Goal: Book appointment/travel/reservation

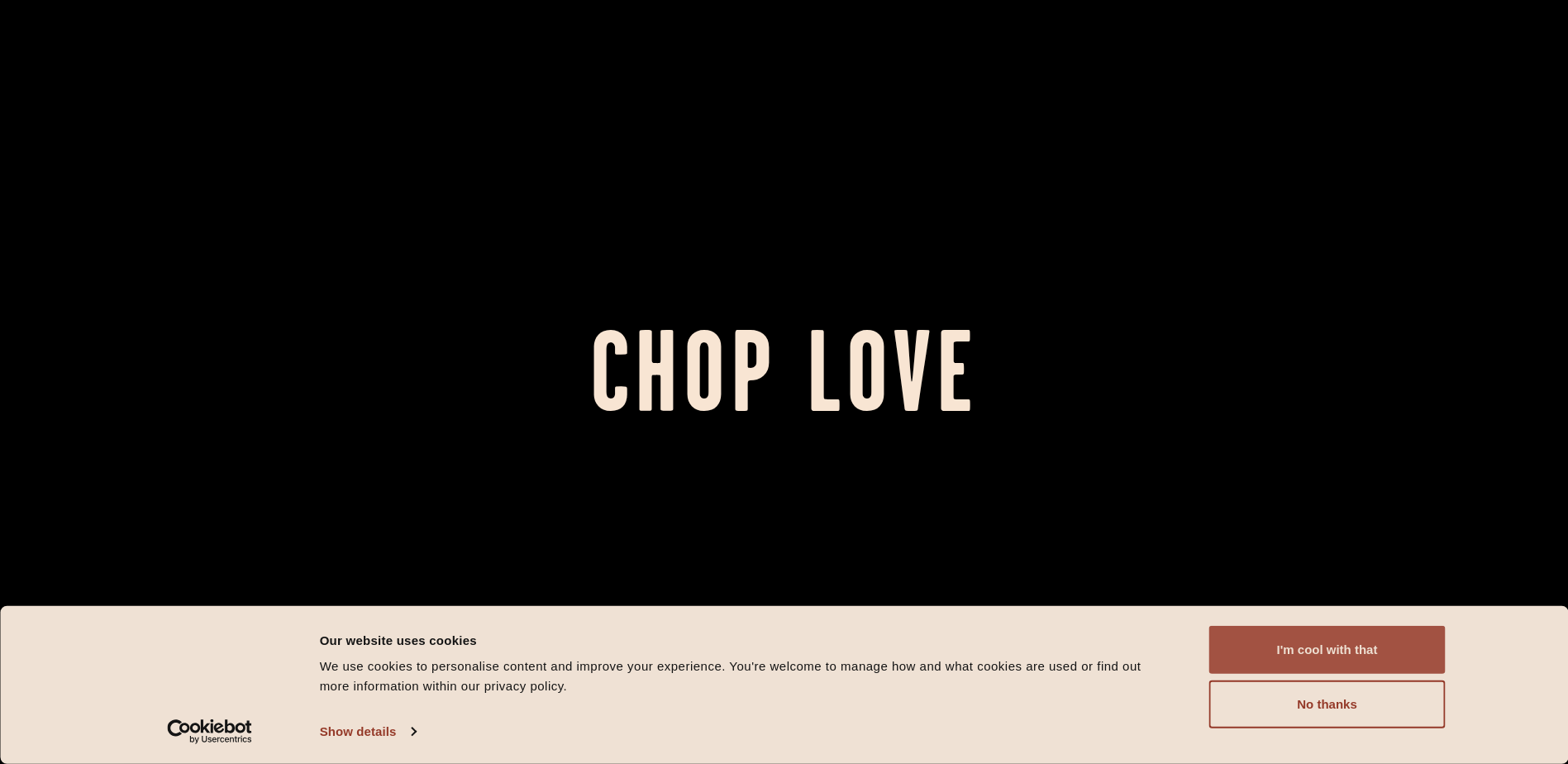
click at [1305, 647] on button "I'm cool with that" at bounding box center [1327, 650] width 236 height 48
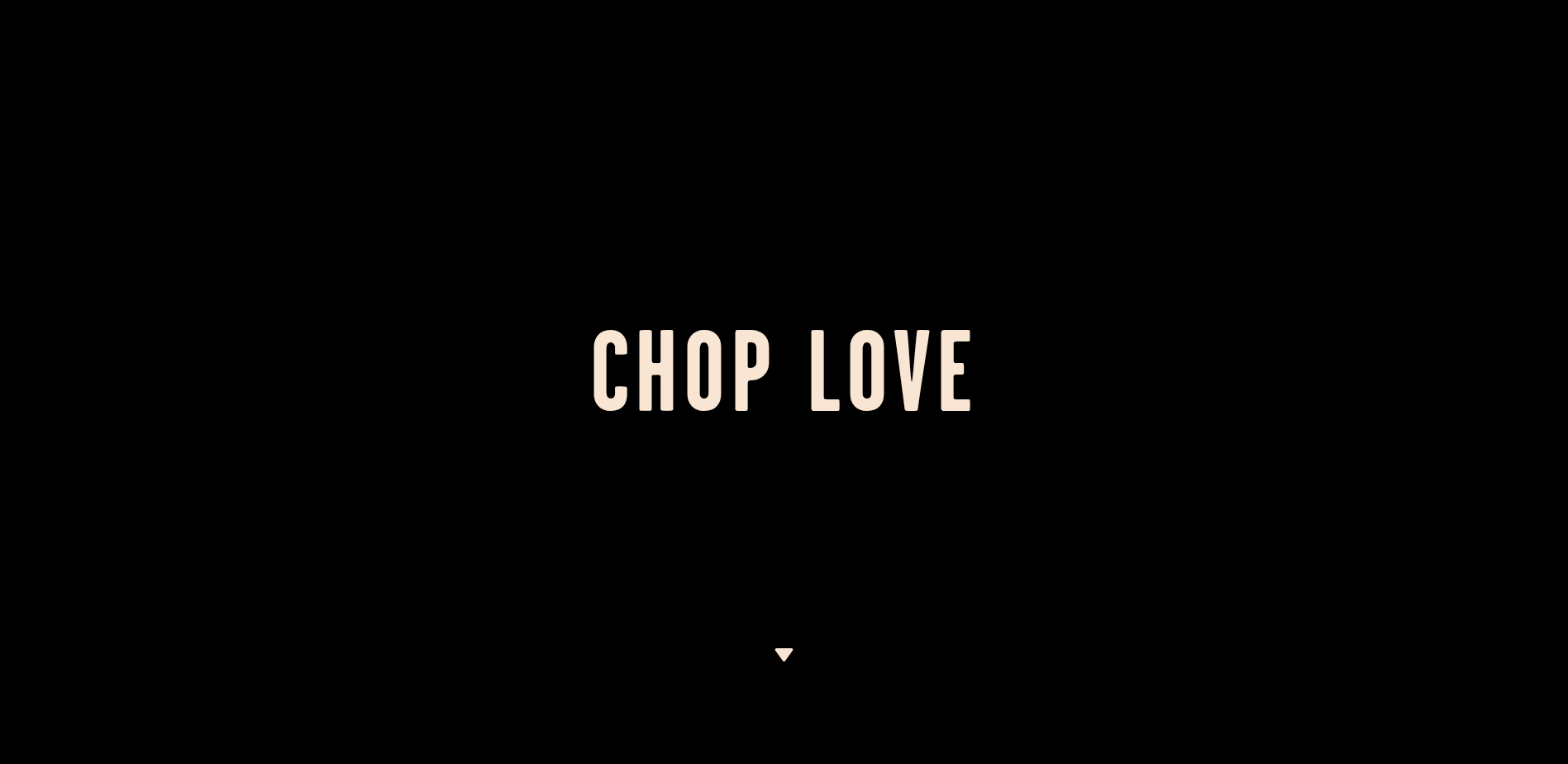
click at [787, 652] on img at bounding box center [783, 654] width 21 height 13
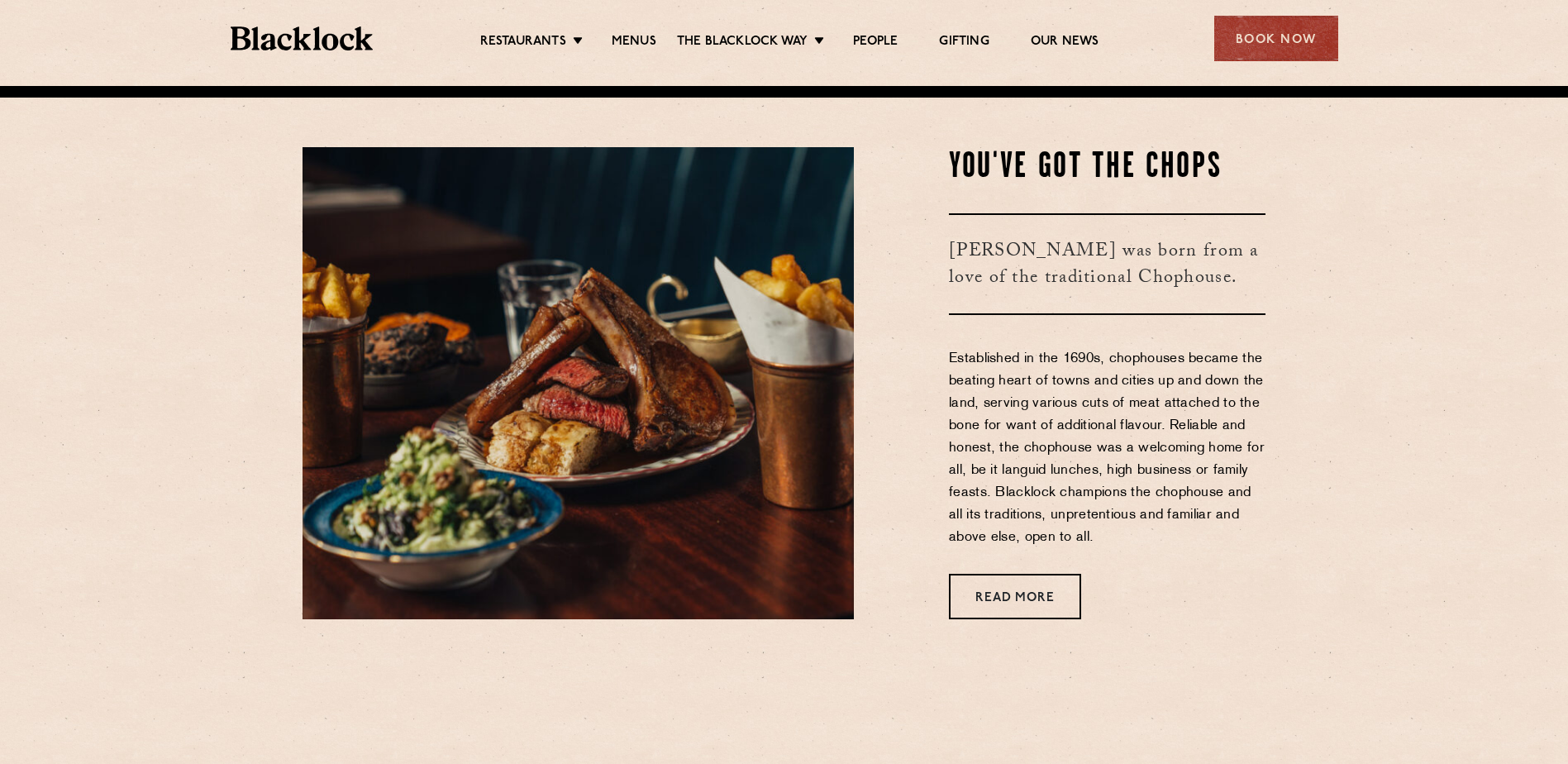
scroll to position [678, 0]
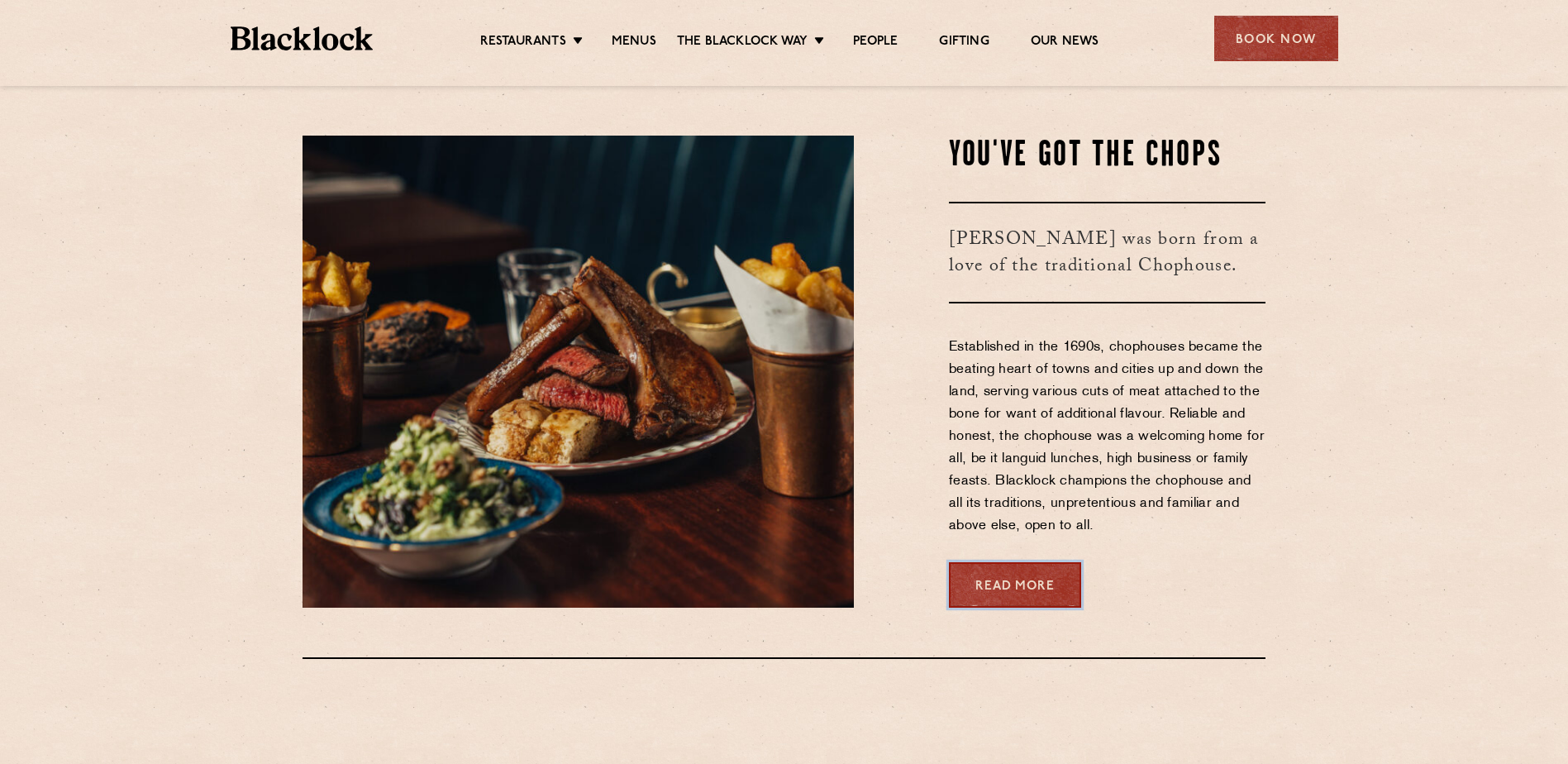
click at [1057, 576] on link "Read More" at bounding box center [1015, 584] width 132 height 45
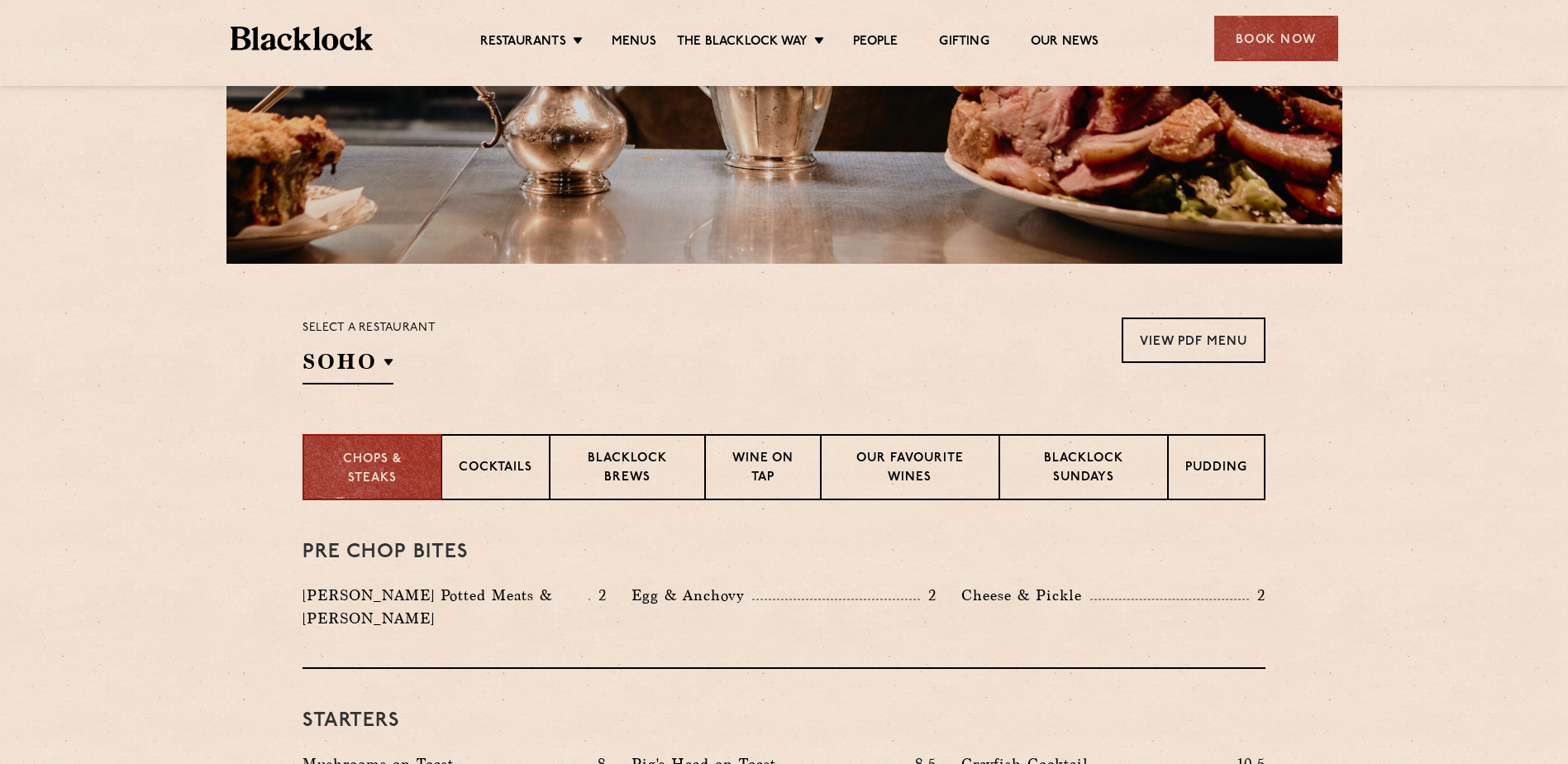
scroll to position [496, 0]
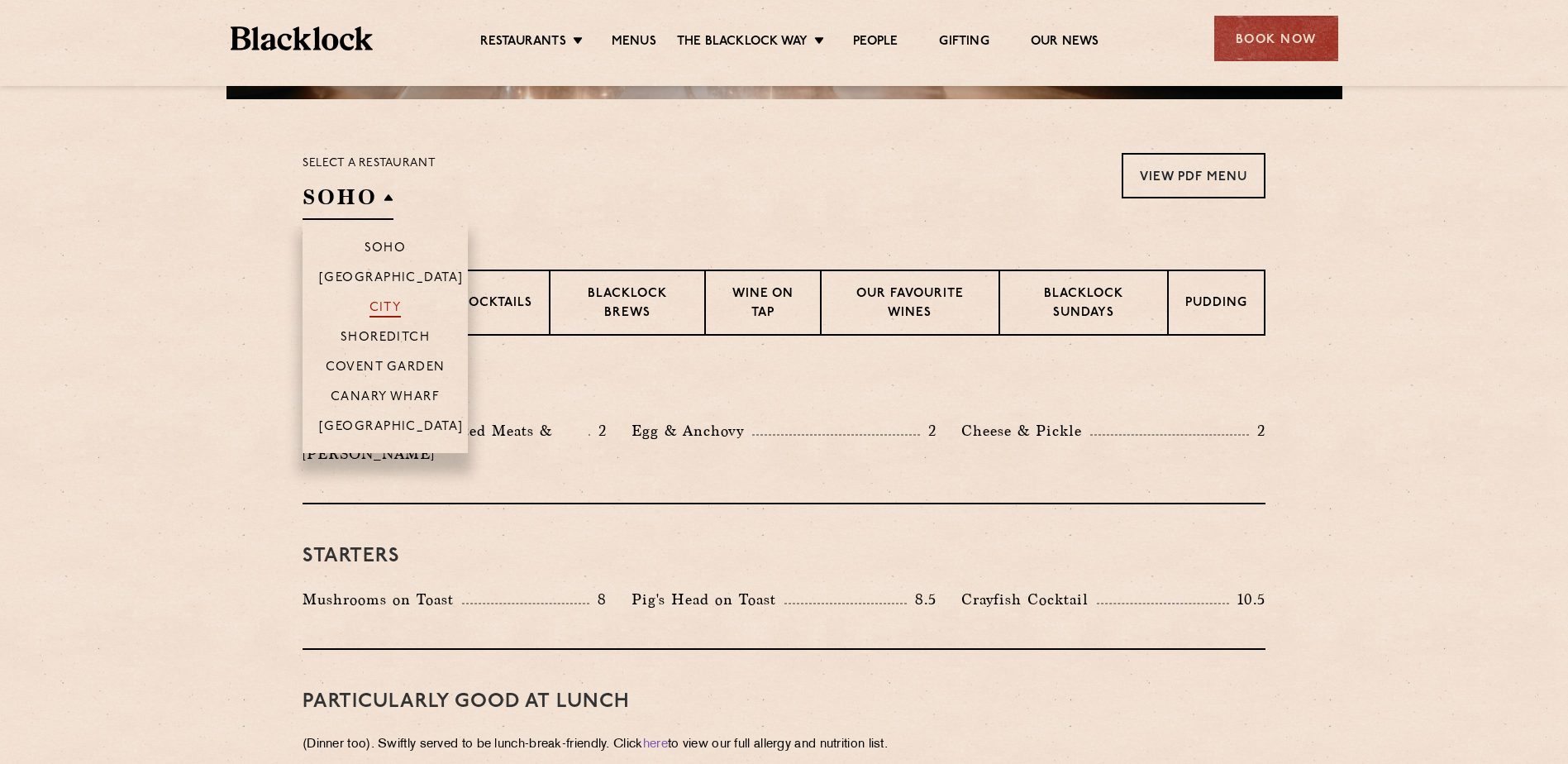
click at [385, 308] on p "City" at bounding box center [385, 309] width 32 height 17
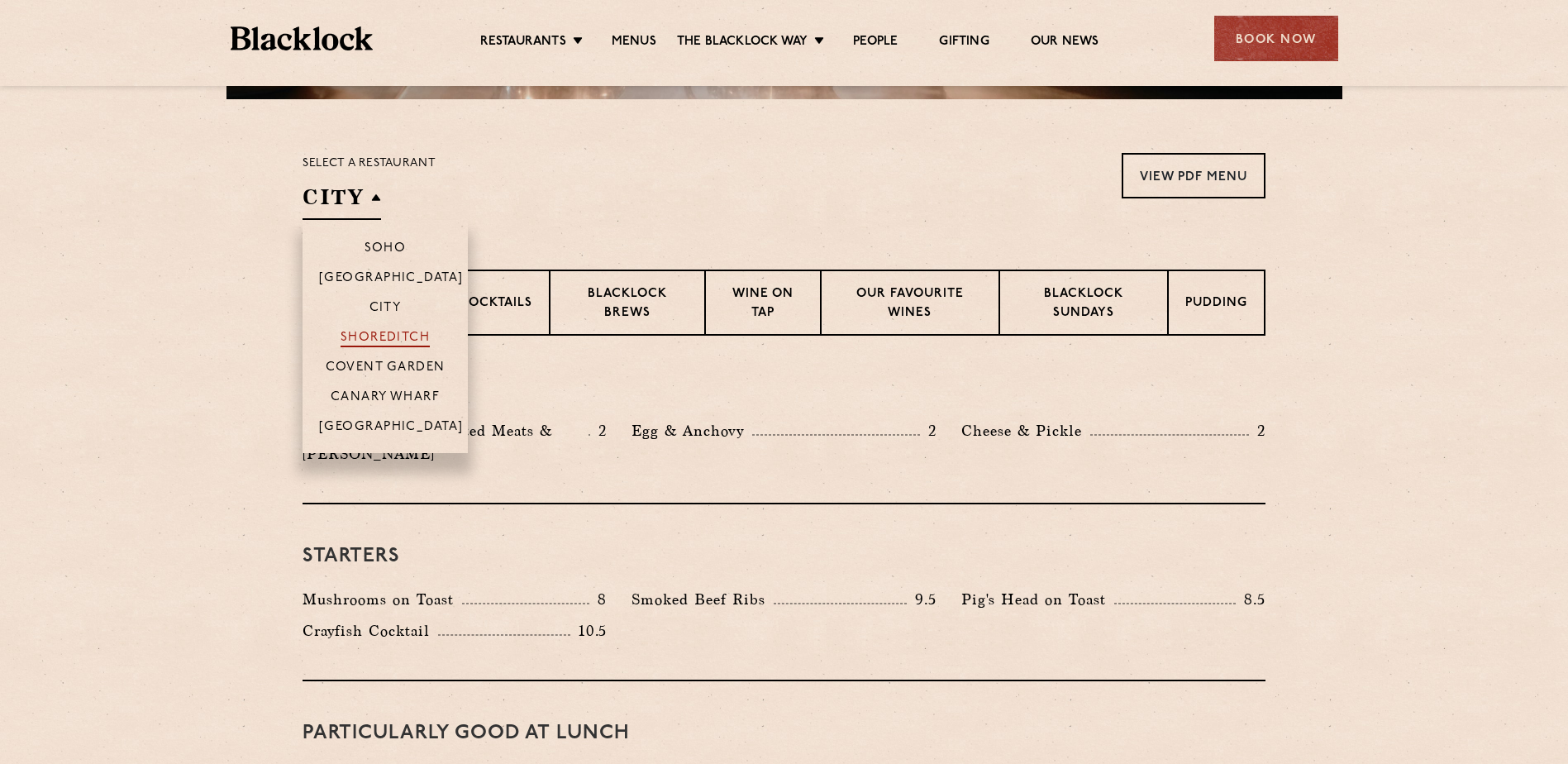
click at [383, 334] on p "Shoreditch" at bounding box center [385, 339] width 90 height 17
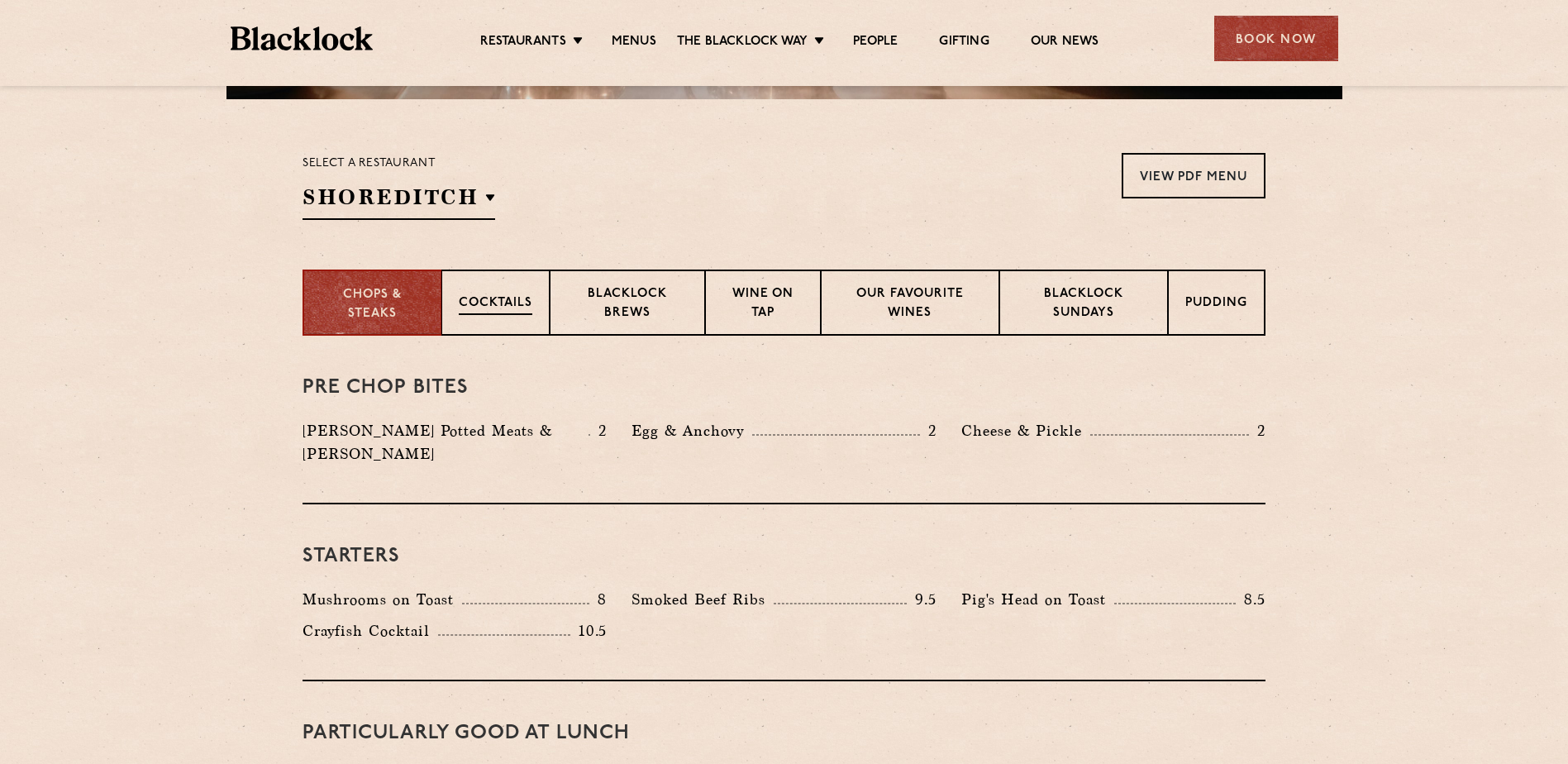
click at [494, 300] on p "Cocktails" at bounding box center [496, 304] width 74 height 21
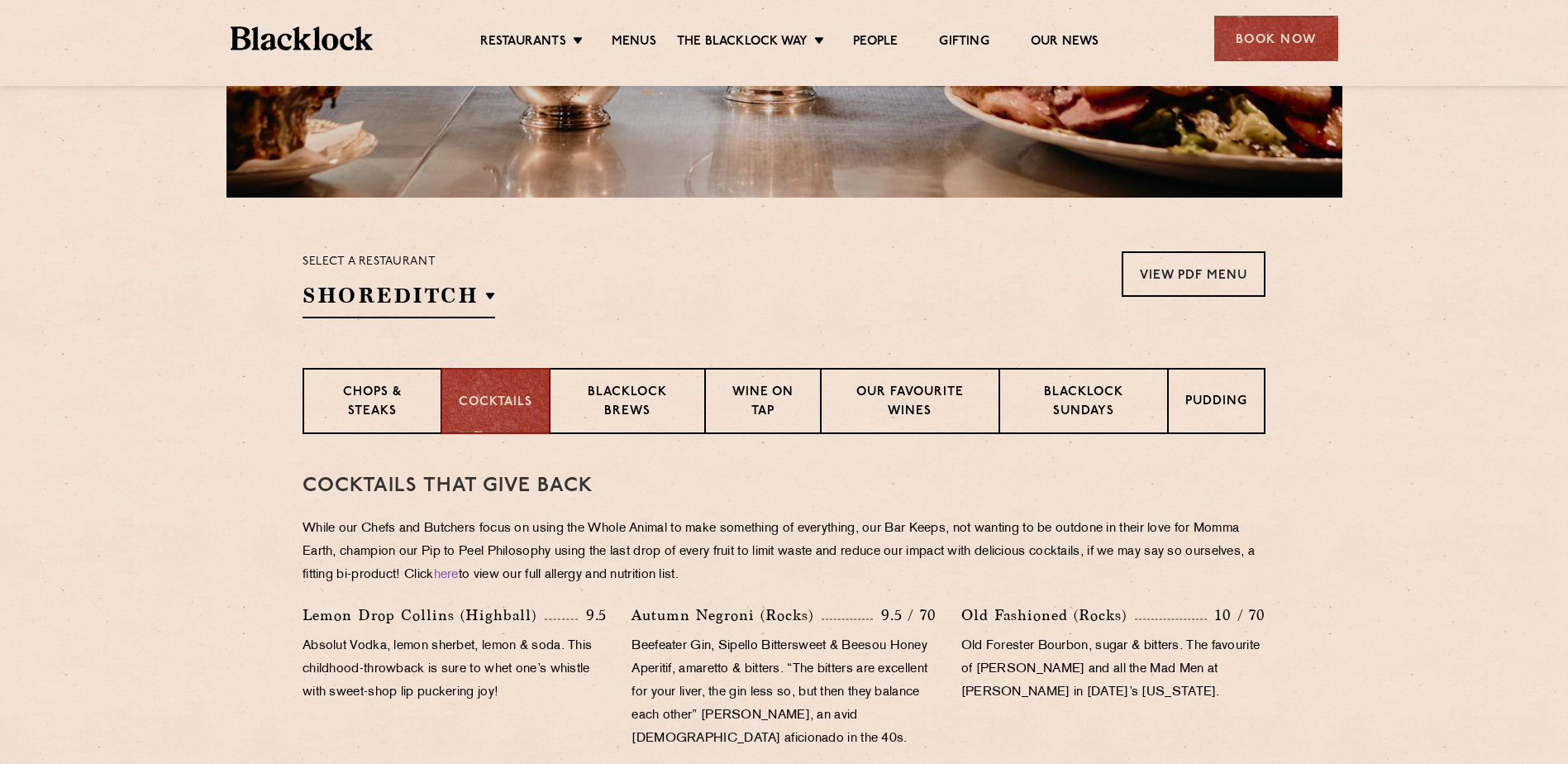
scroll to position [413, 0]
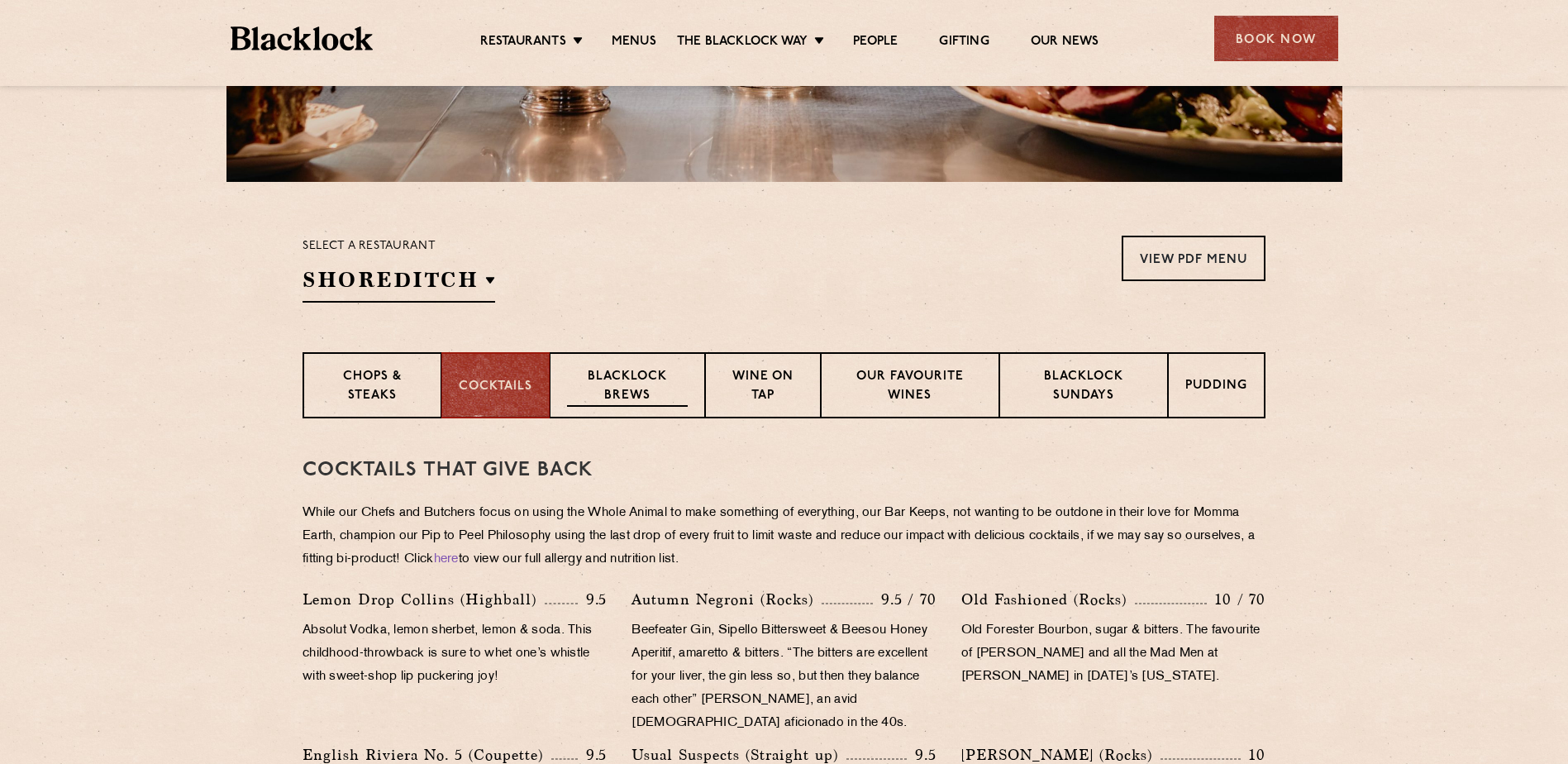
click at [635, 385] on p "Blacklock Brews" at bounding box center [627, 387] width 121 height 39
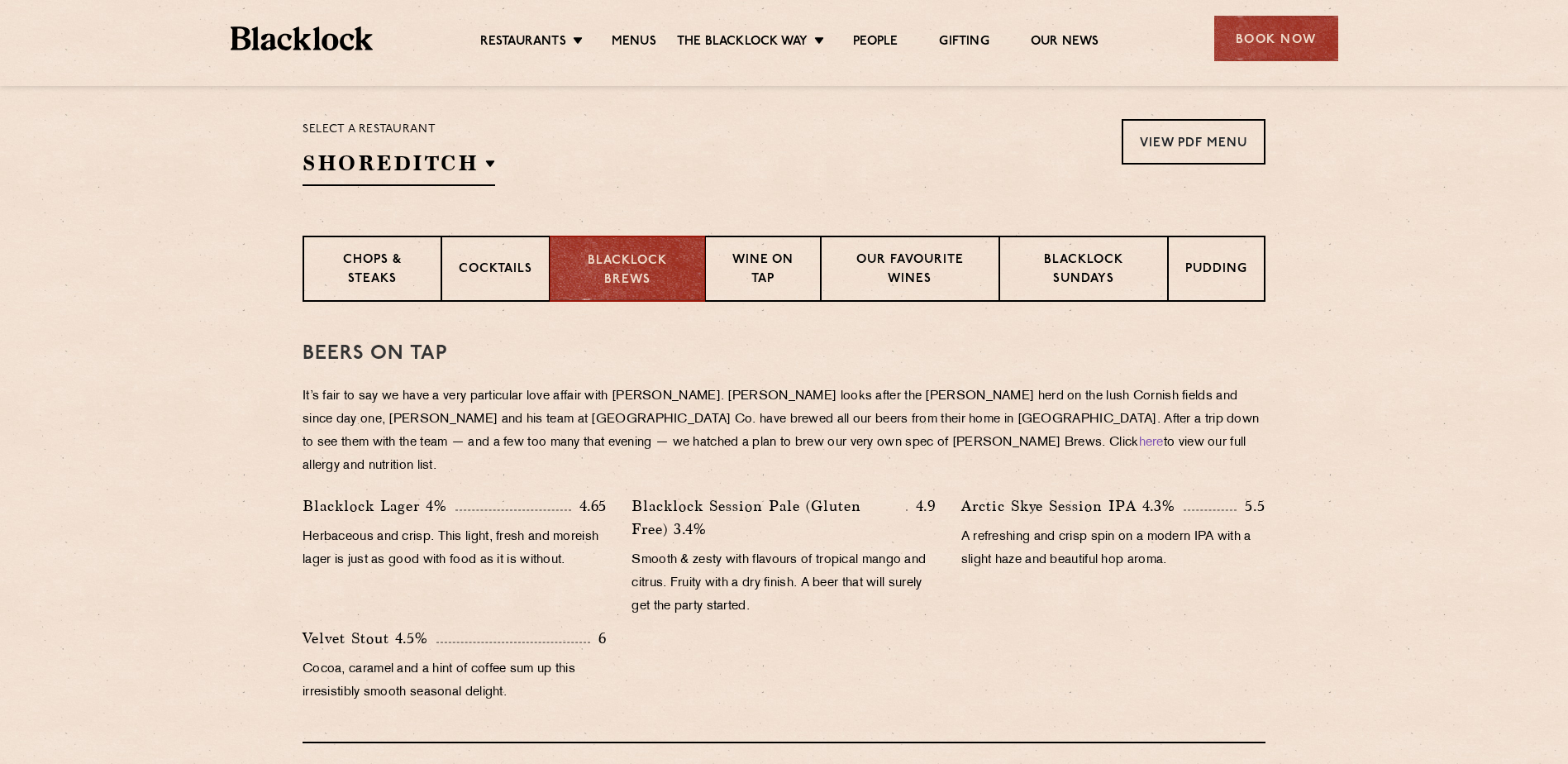
scroll to position [331, 0]
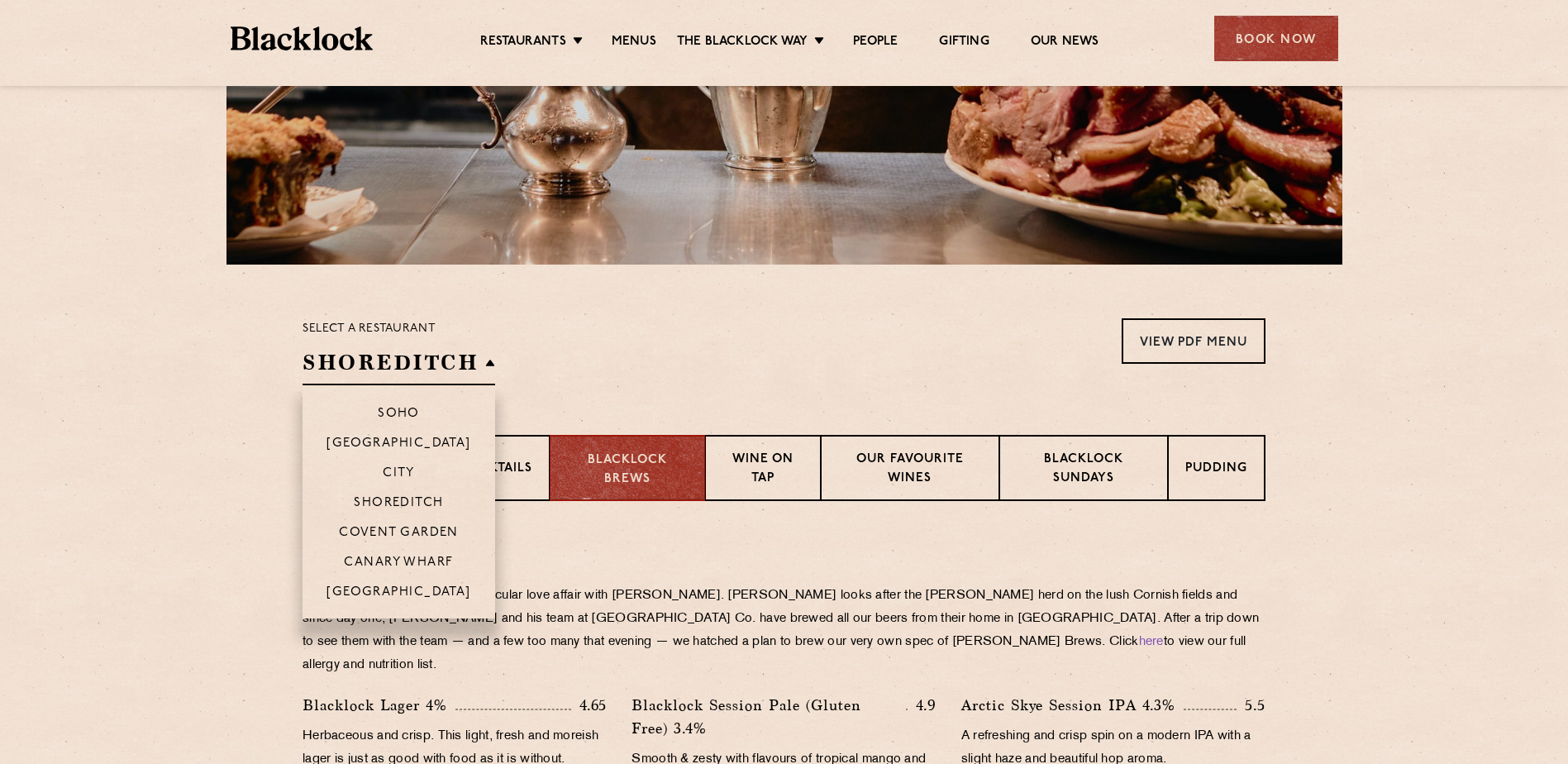
click at [374, 359] on h2 "Shoreditch" at bounding box center [398, 366] width 193 height 37
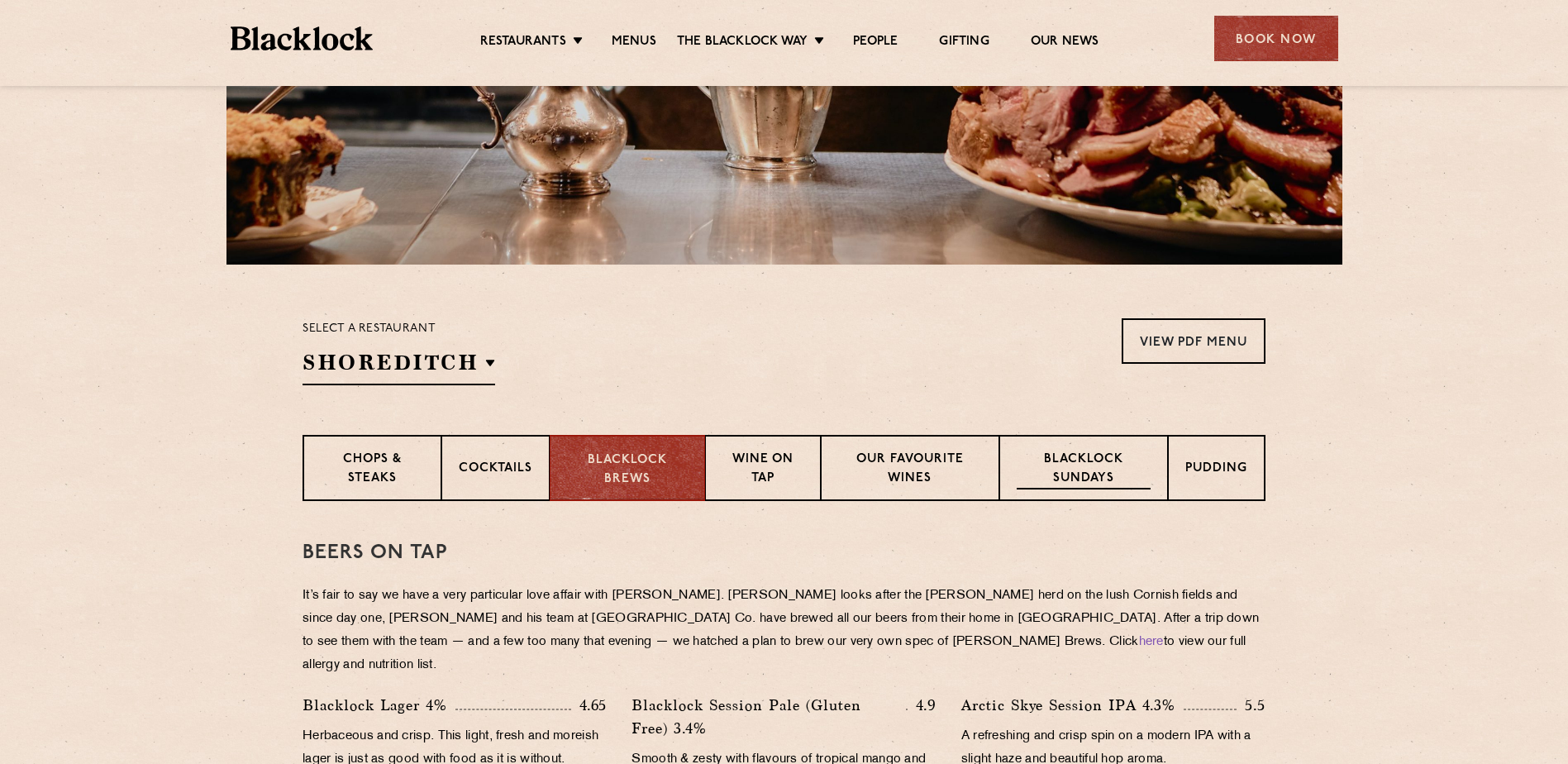
click at [1065, 470] on p "Blacklock Sundays" at bounding box center [1083, 469] width 134 height 39
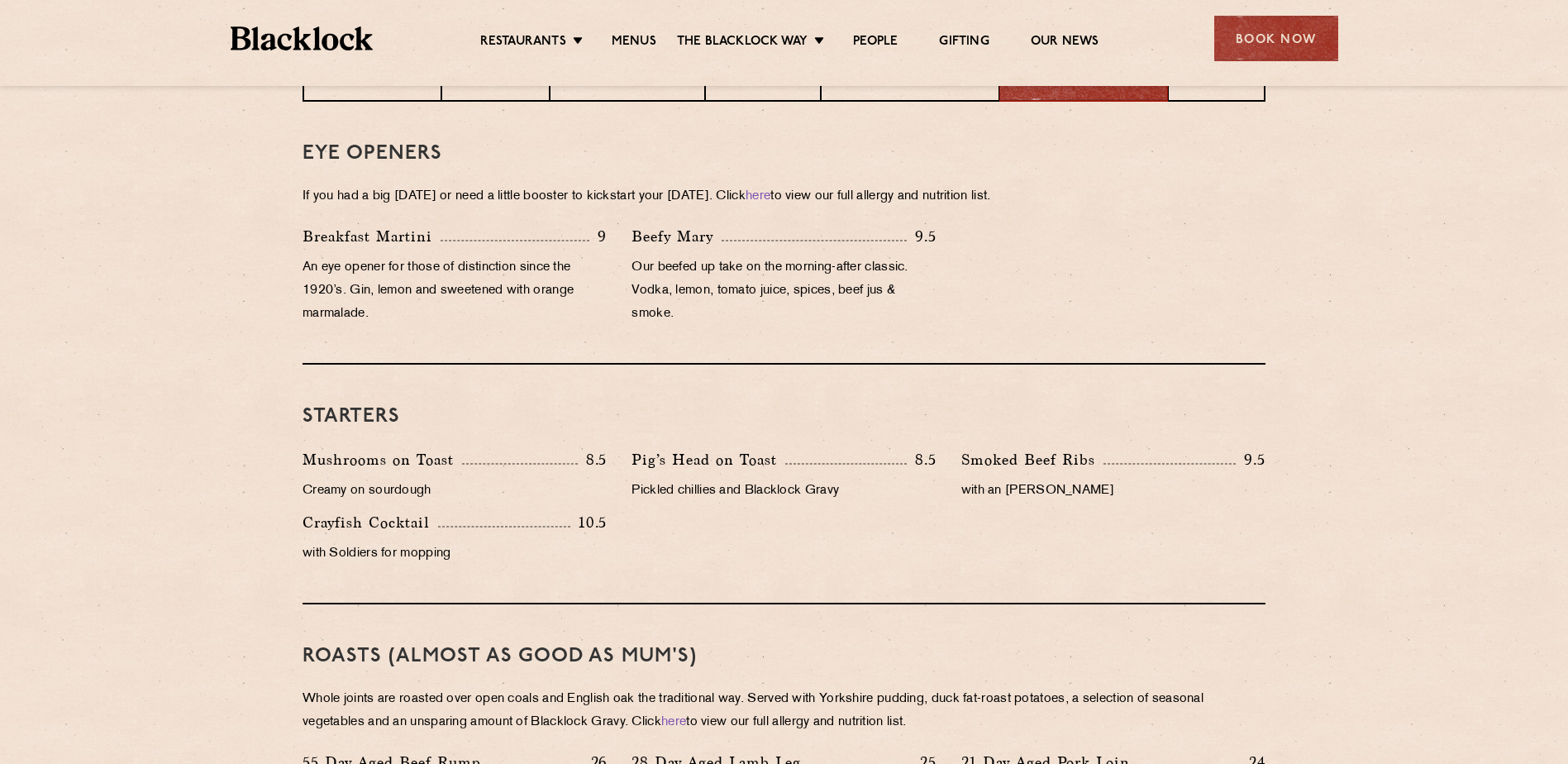
scroll to position [578, 0]
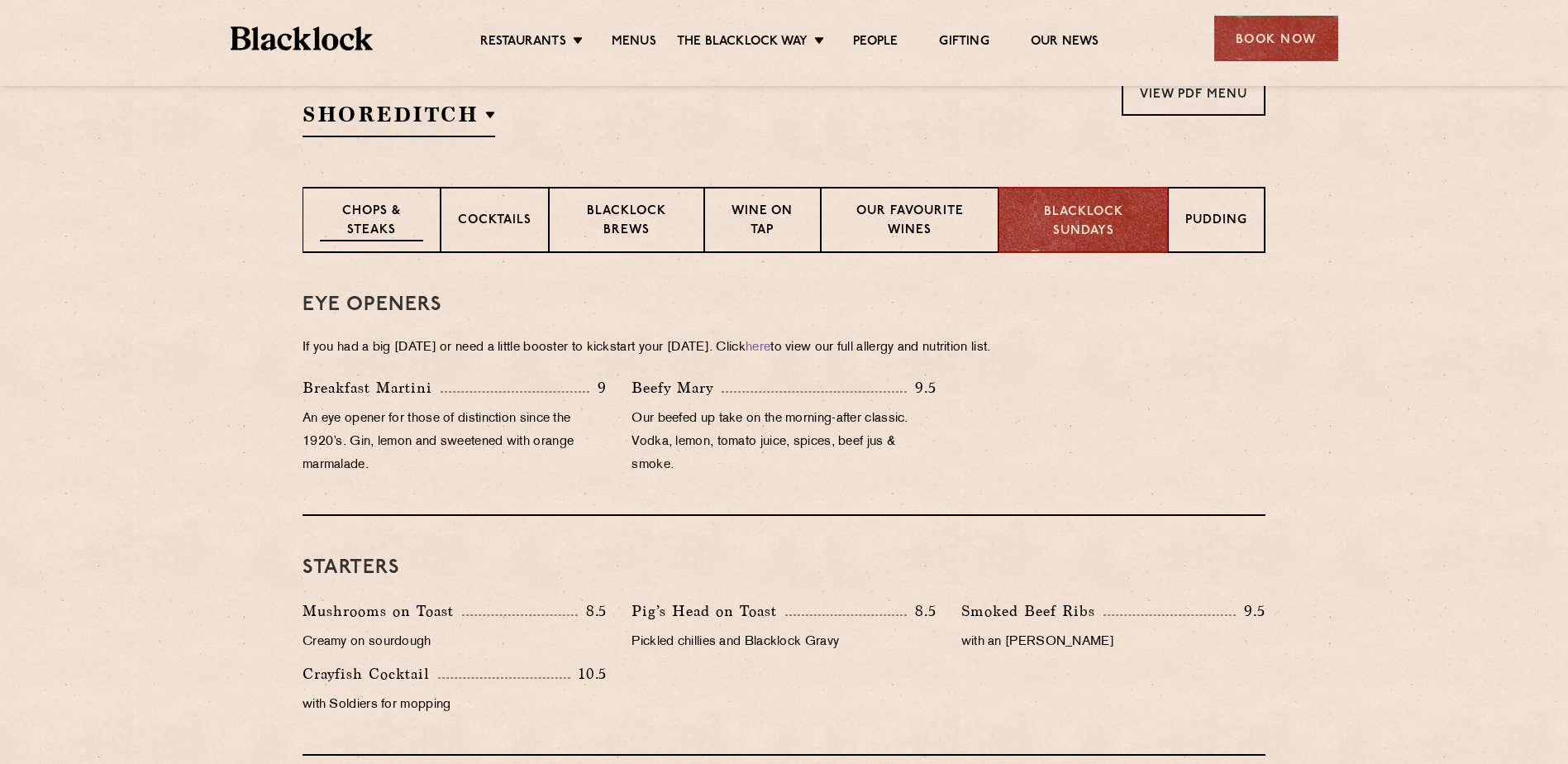
click at [377, 217] on p "Chops & Steaks" at bounding box center [371, 221] width 103 height 39
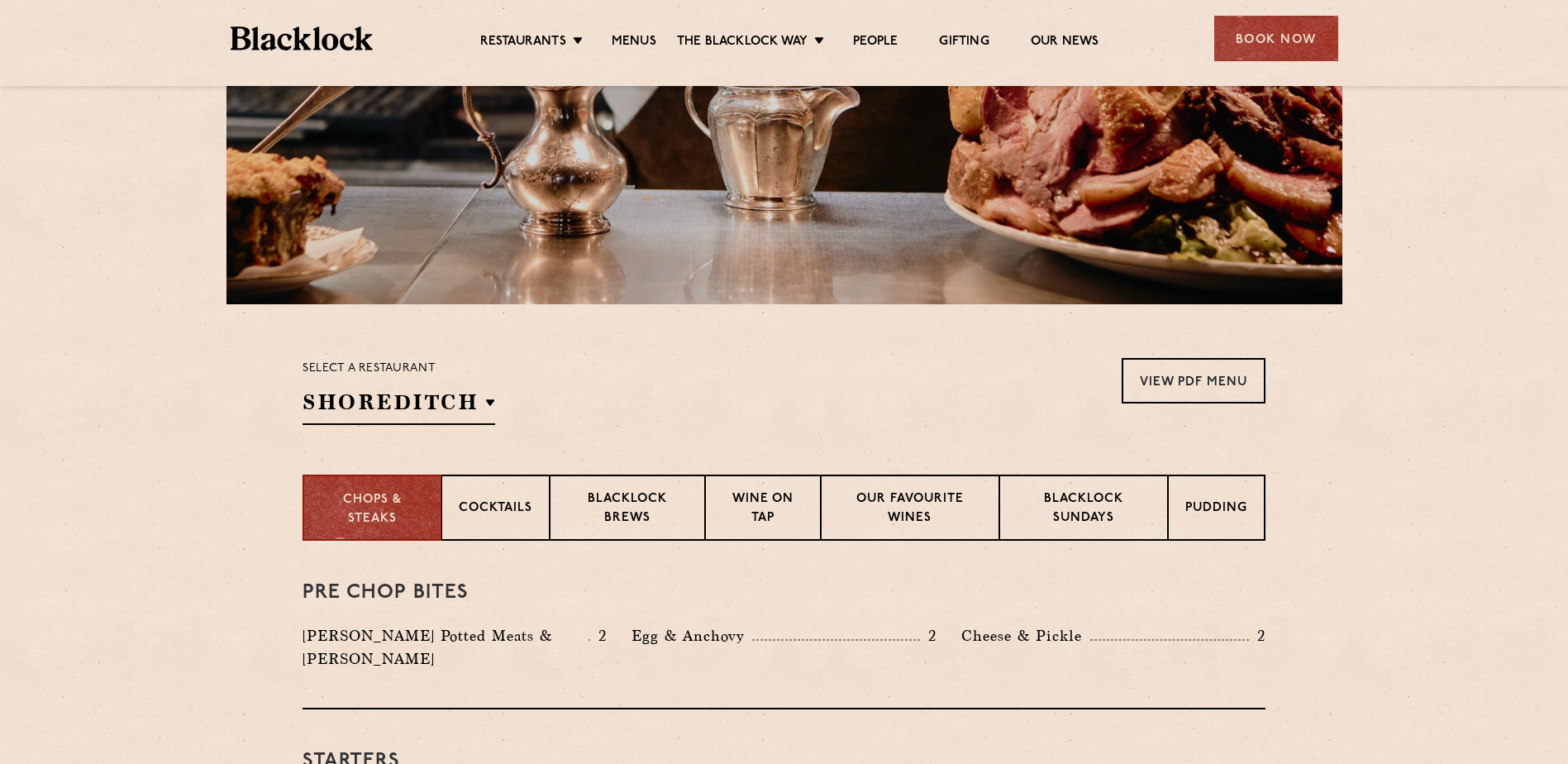
scroll to position [165, 0]
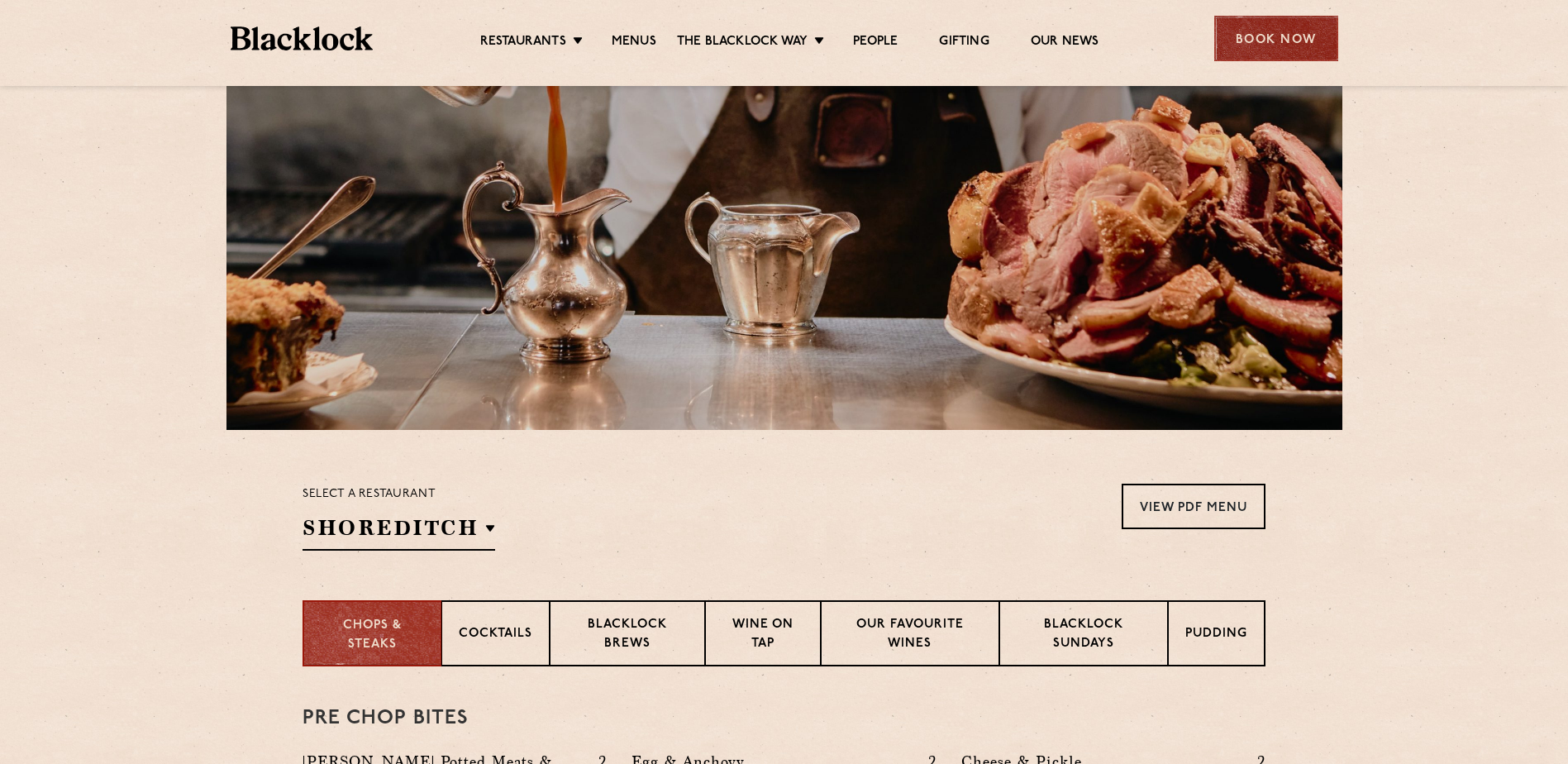
click at [1275, 35] on div "Book Now" at bounding box center [1276, 38] width 124 height 45
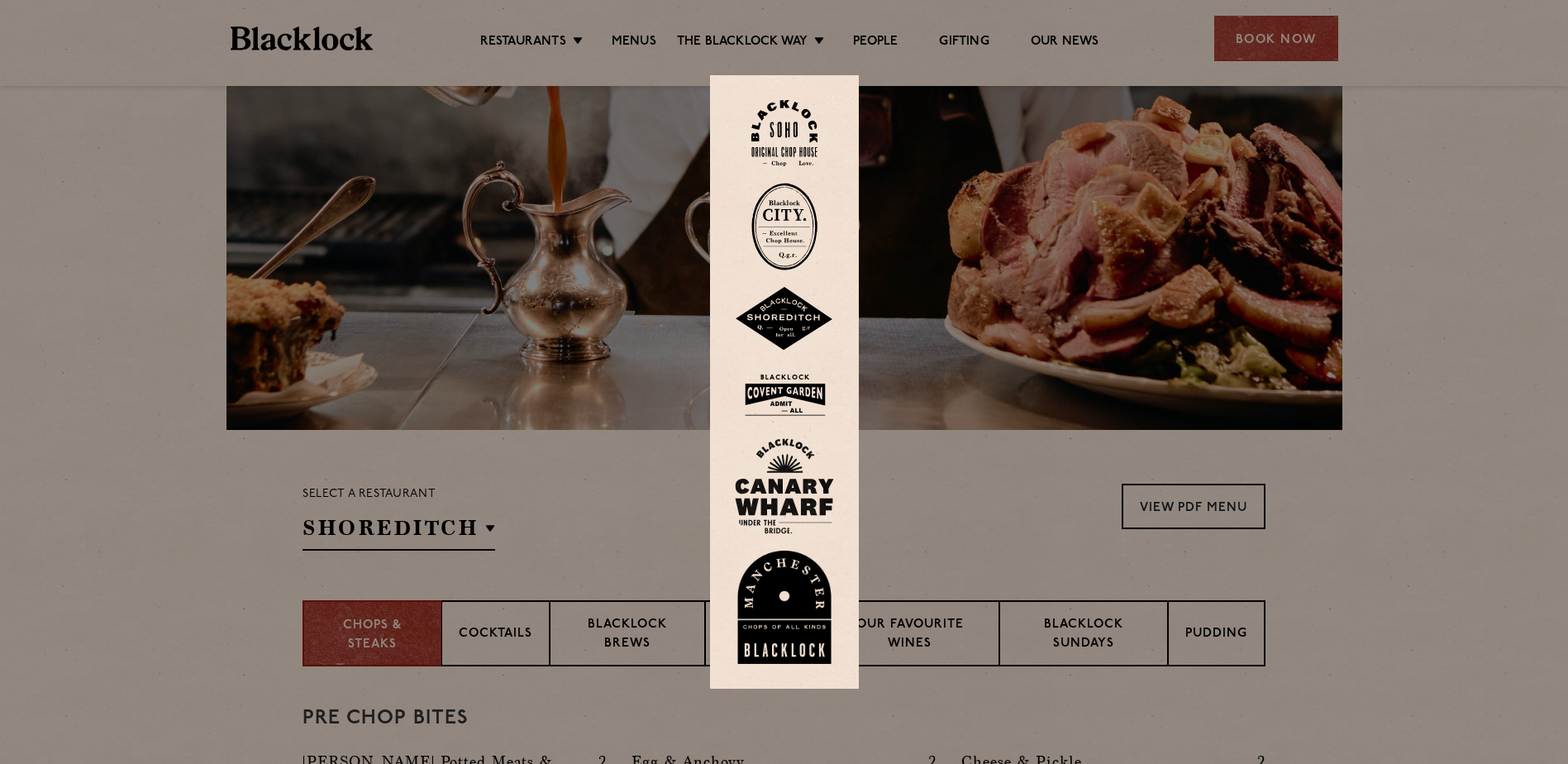
click at [787, 316] on img at bounding box center [784, 319] width 99 height 64
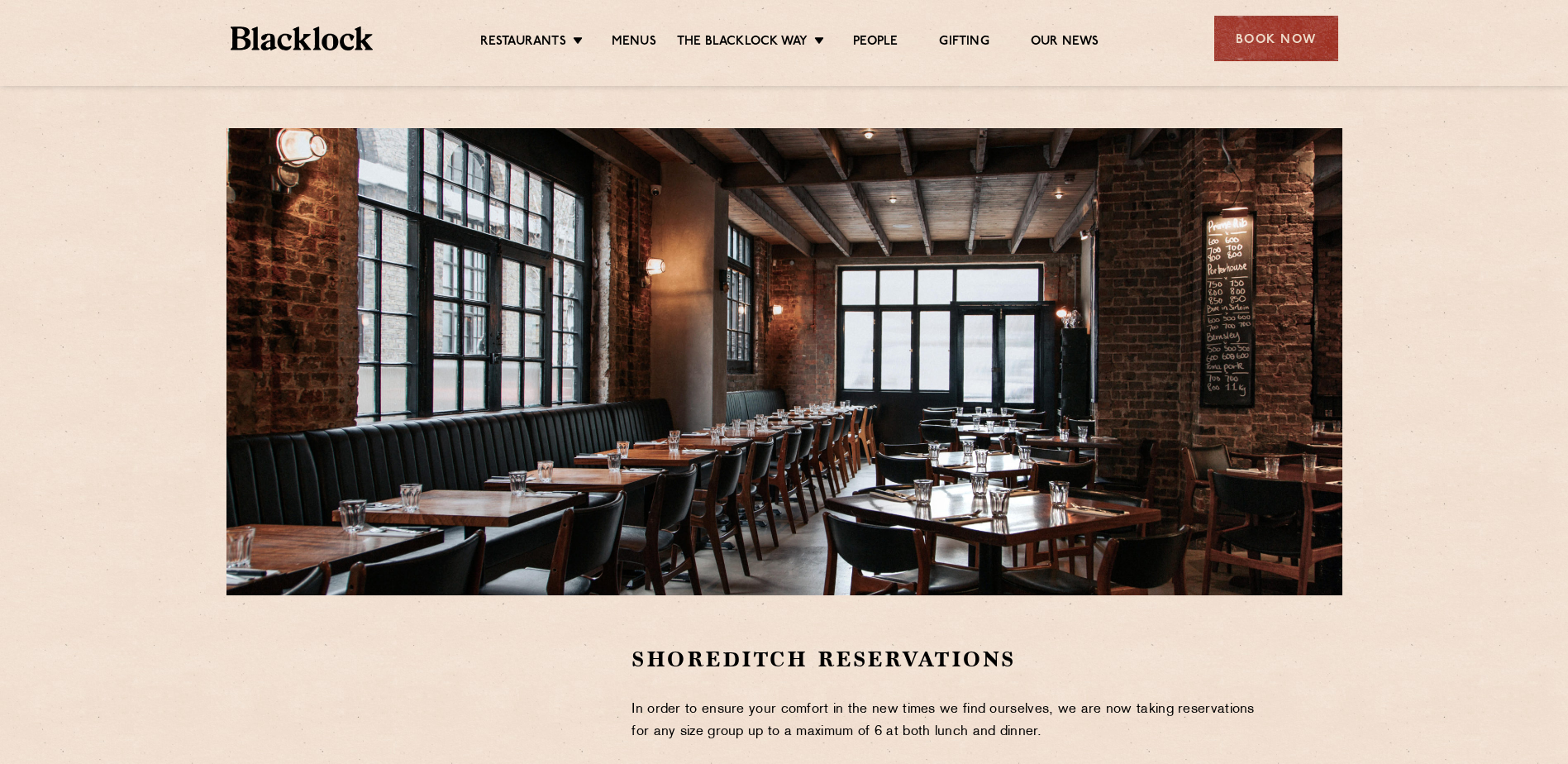
scroll to position [331, 0]
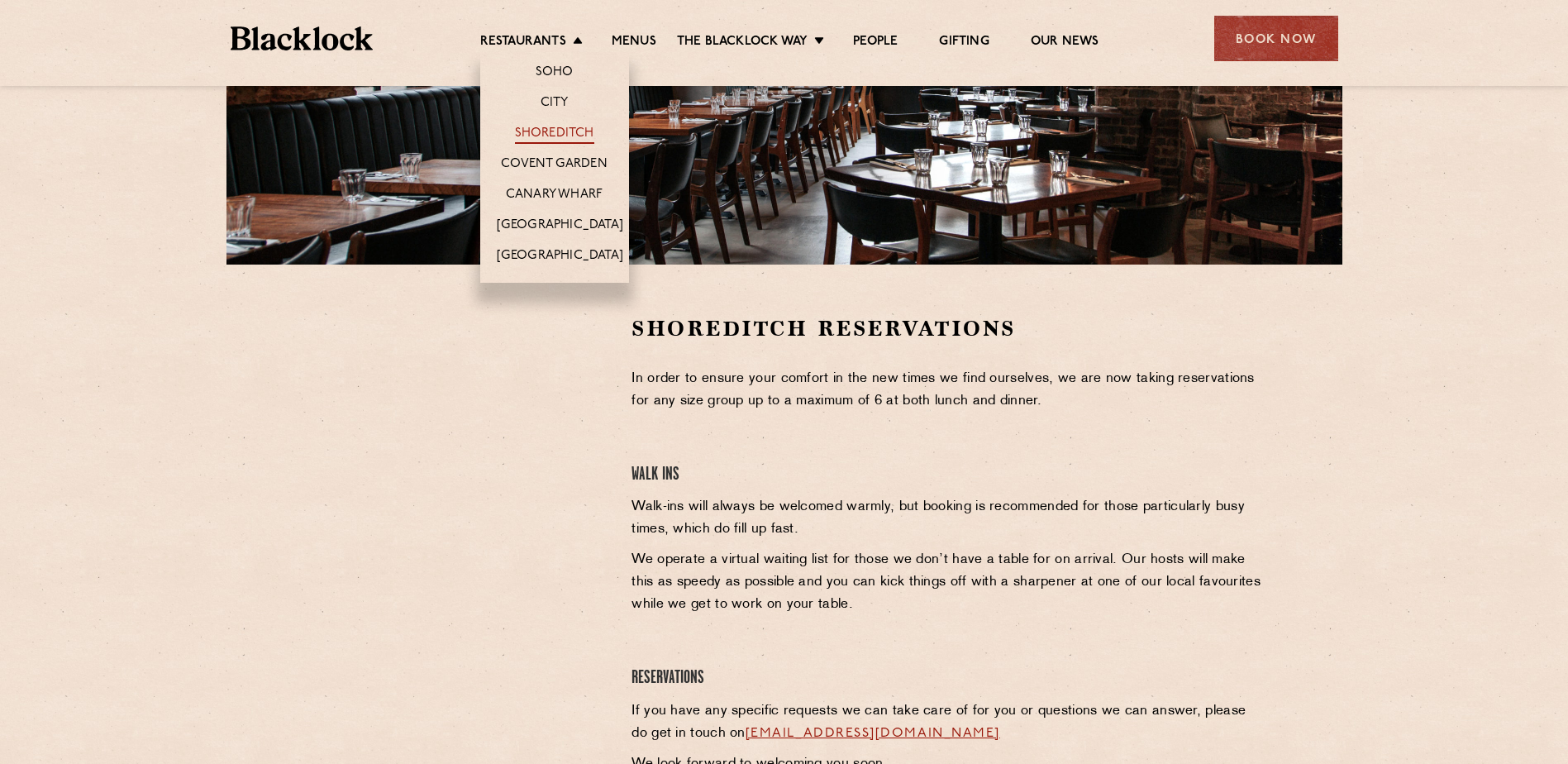
click at [540, 132] on link "Shoreditch" at bounding box center [554, 135] width 79 height 18
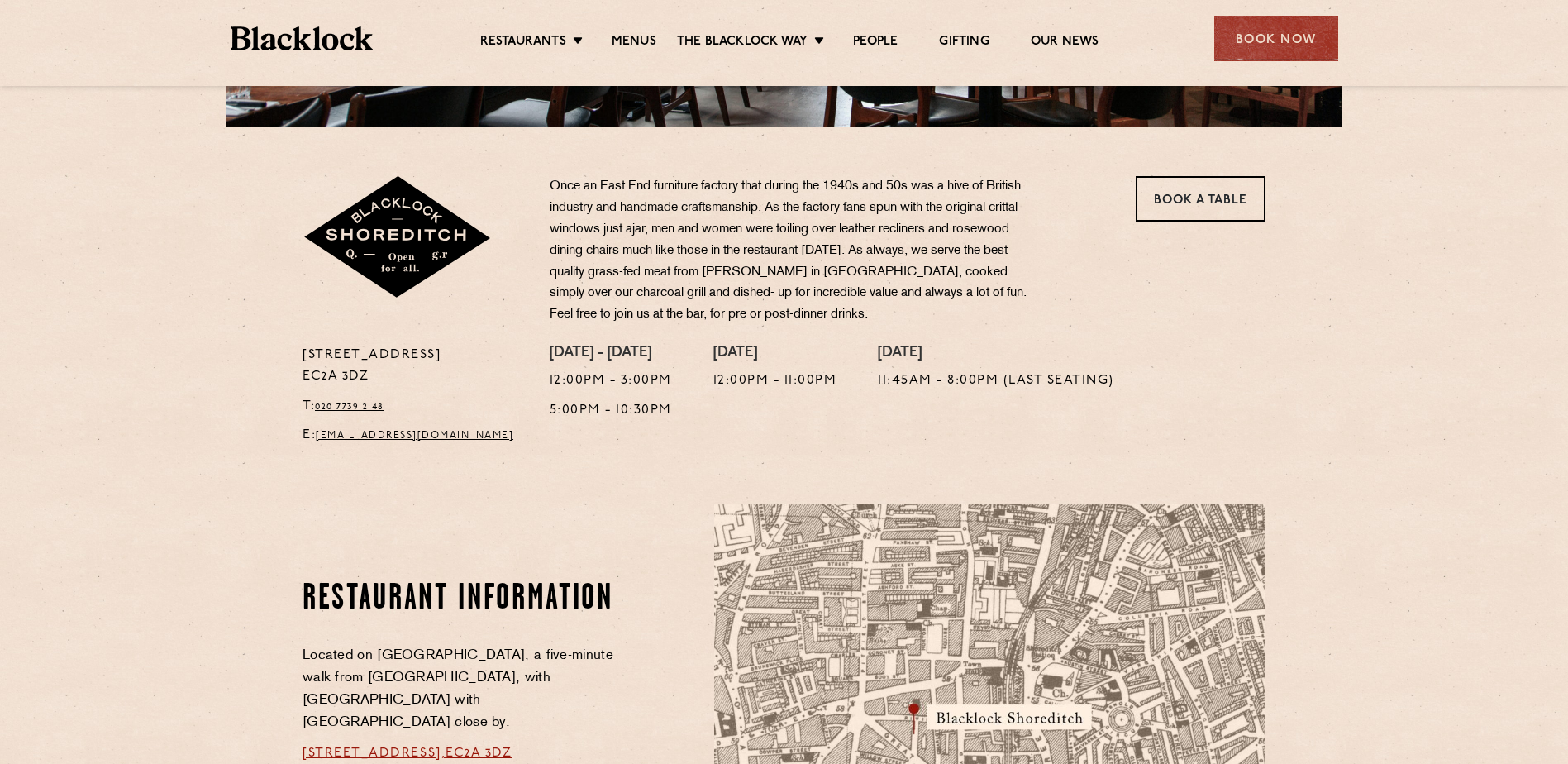
scroll to position [331, 0]
